Goal: Navigation & Orientation: Find specific page/section

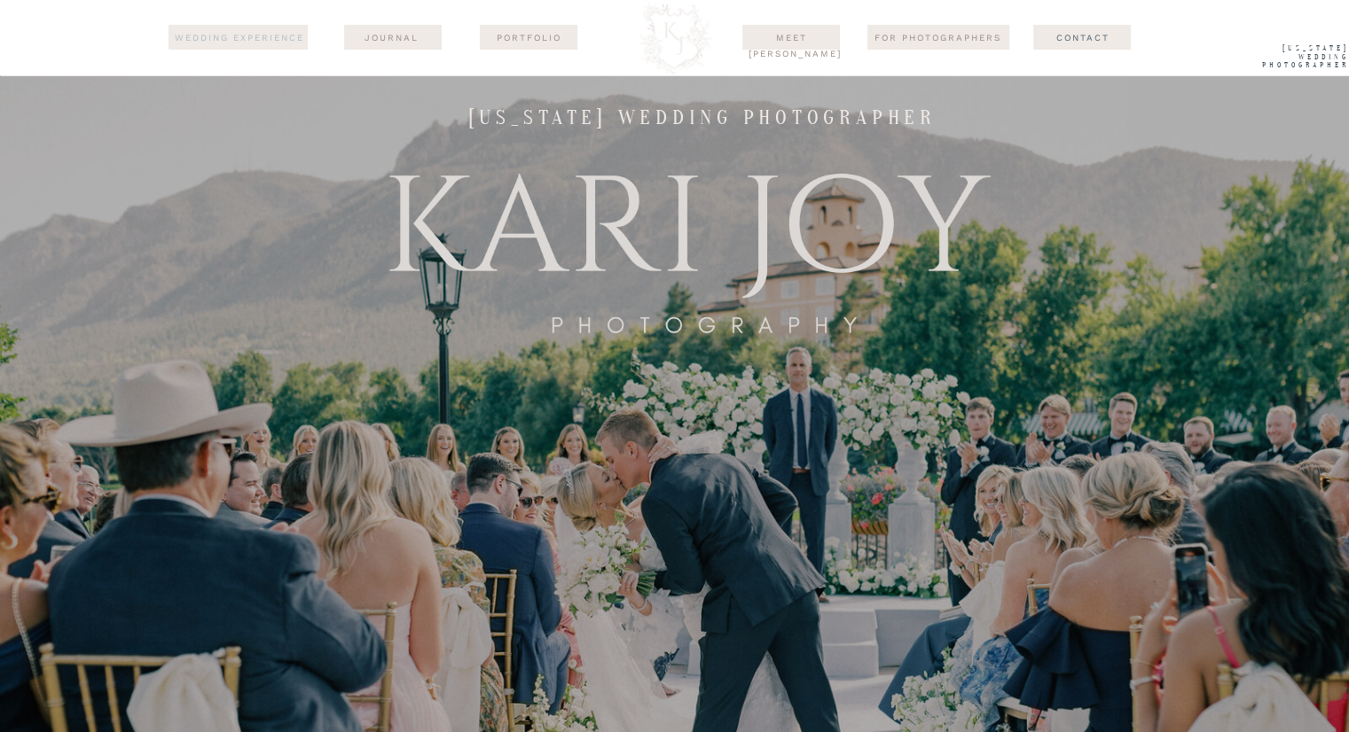
click at [246, 33] on nav "wedding experience" at bounding box center [240, 38] width 134 height 16
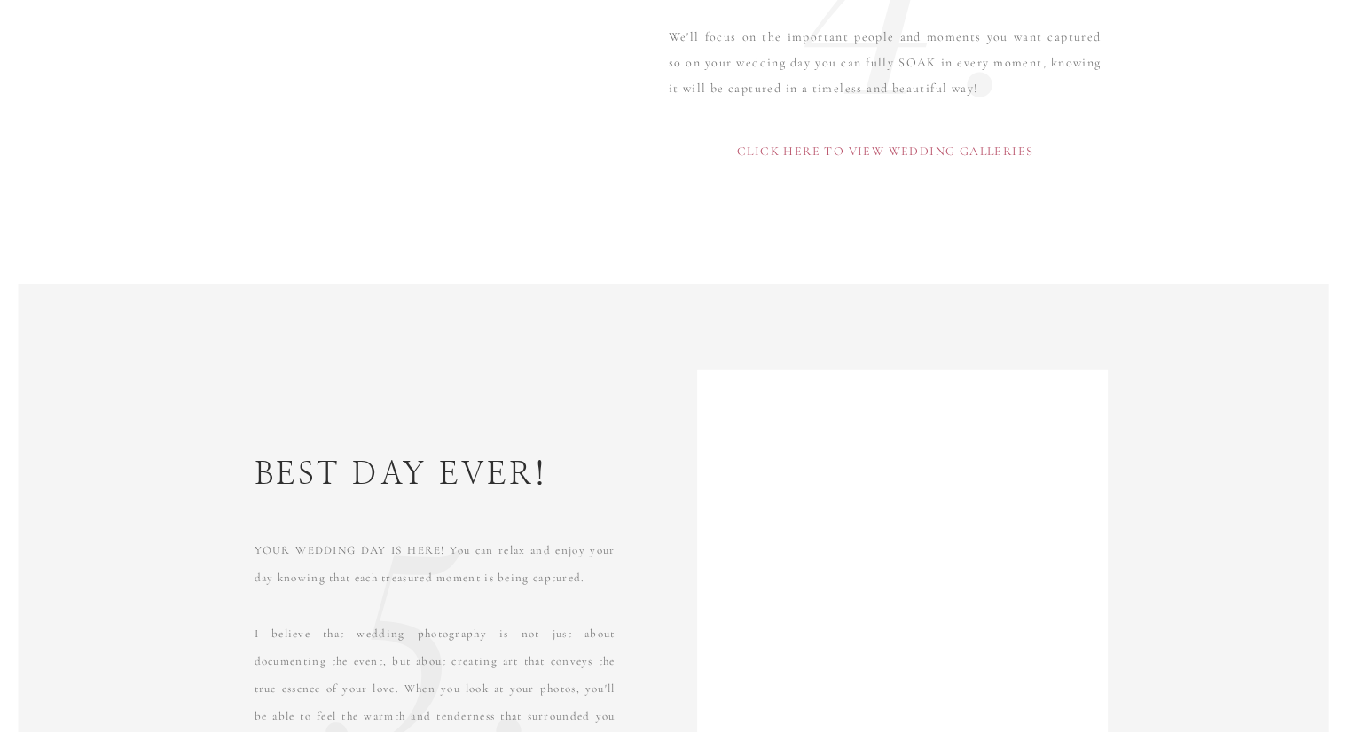
scroll to position [5409, 0]
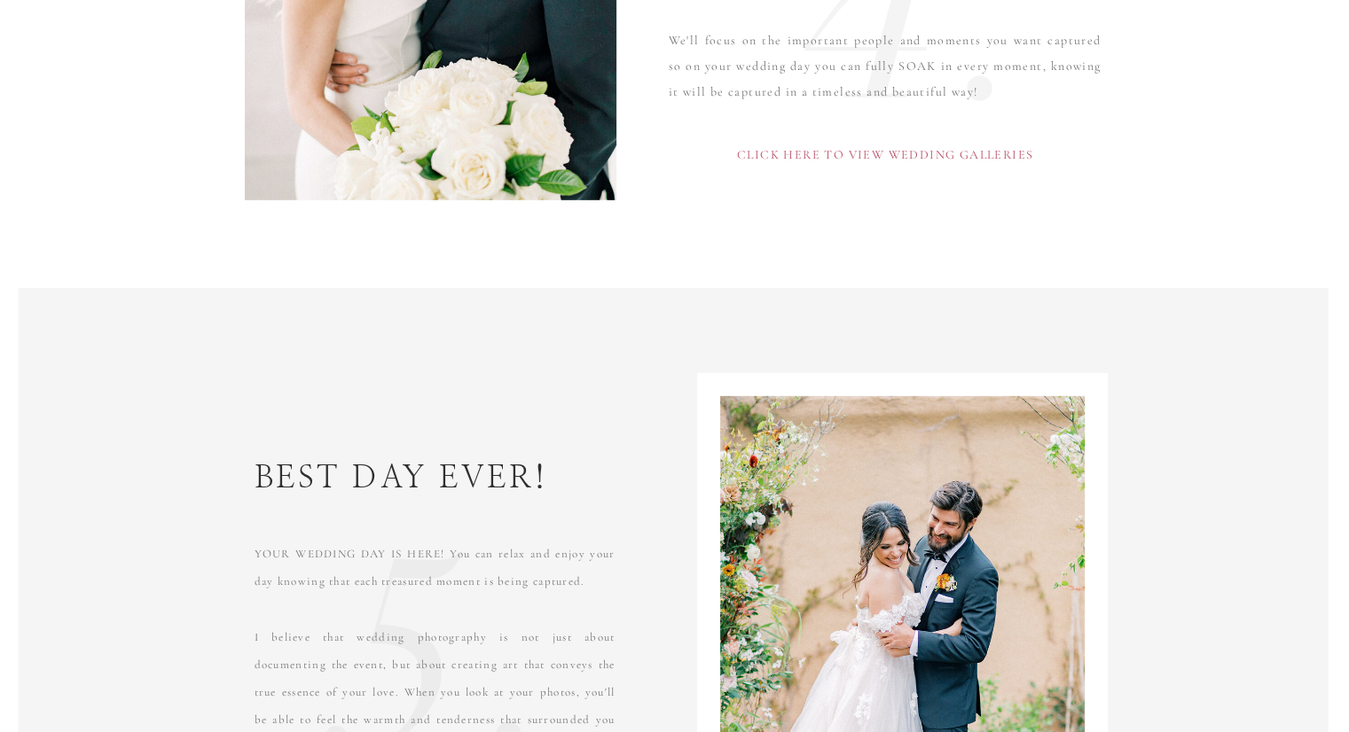
click at [827, 151] on p "Click here to view wedding galleries" at bounding box center [886, 166] width 482 height 52
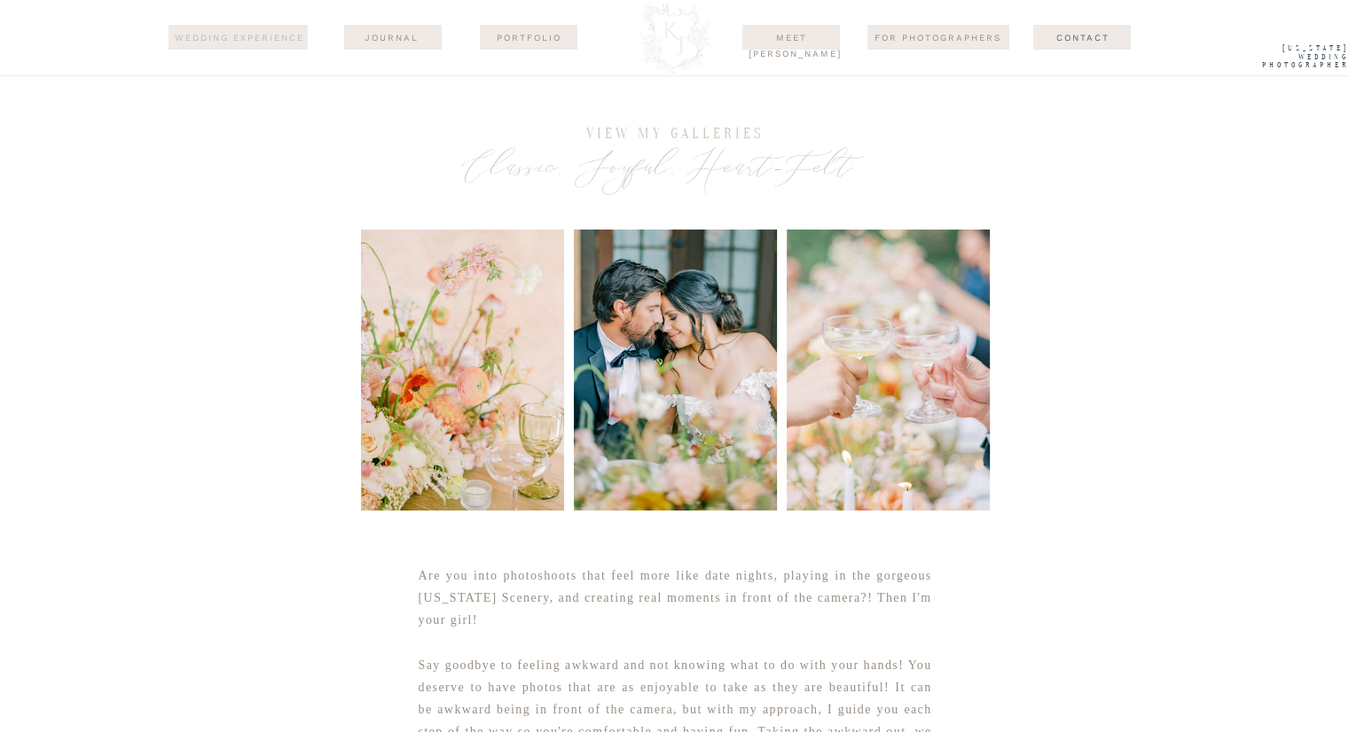
click at [288, 36] on nav "wedding experience" at bounding box center [240, 38] width 134 height 16
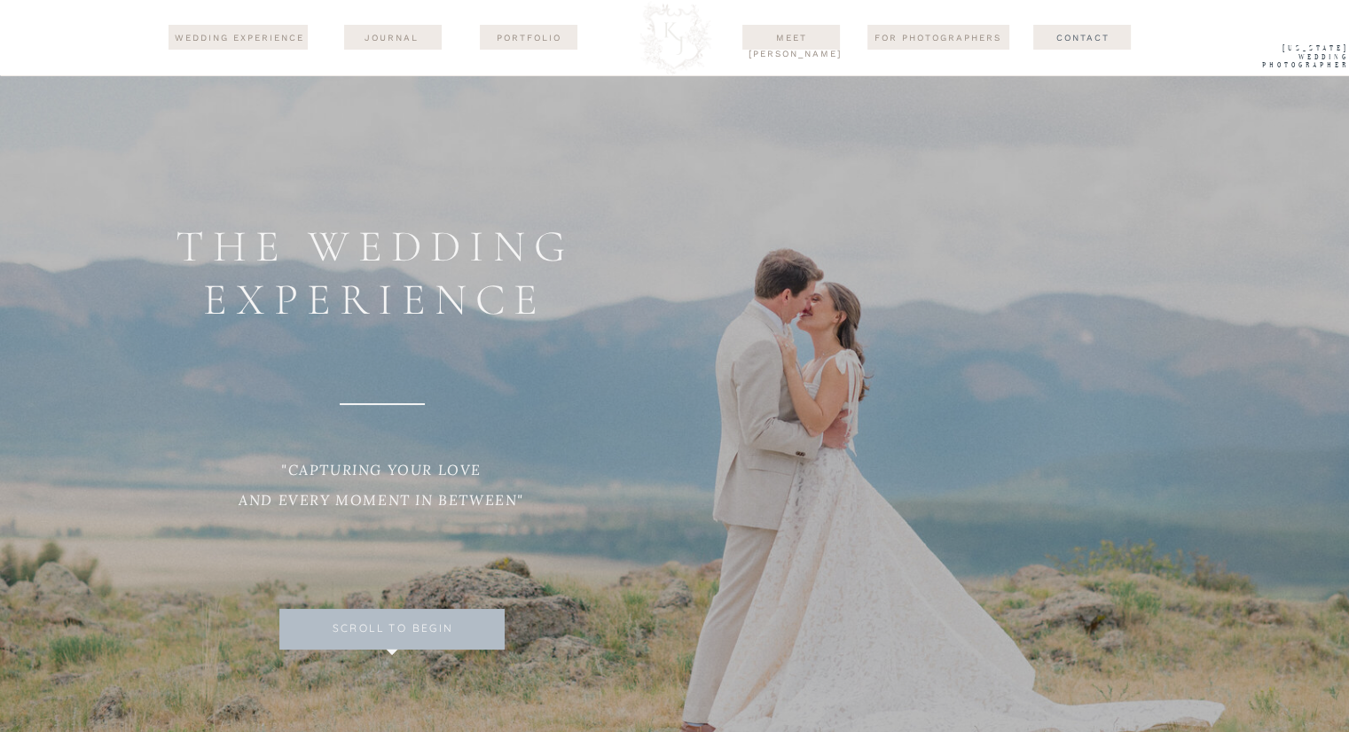
click at [374, 43] on nav "journal" at bounding box center [392, 37] width 86 height 14
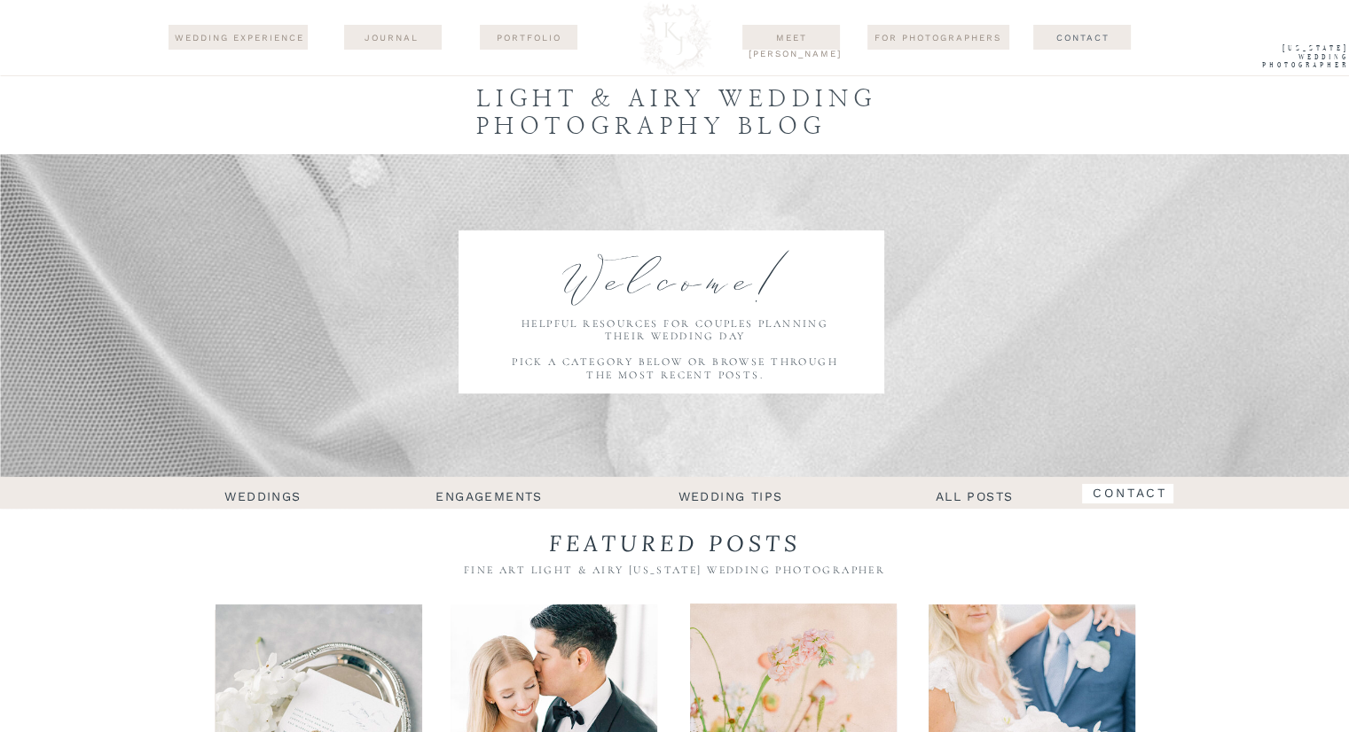
click at [953, 45] on div at bounding box center [938, 37] width 142 height 25
